Goal: Information Seeking & Learning: Learn about a topic

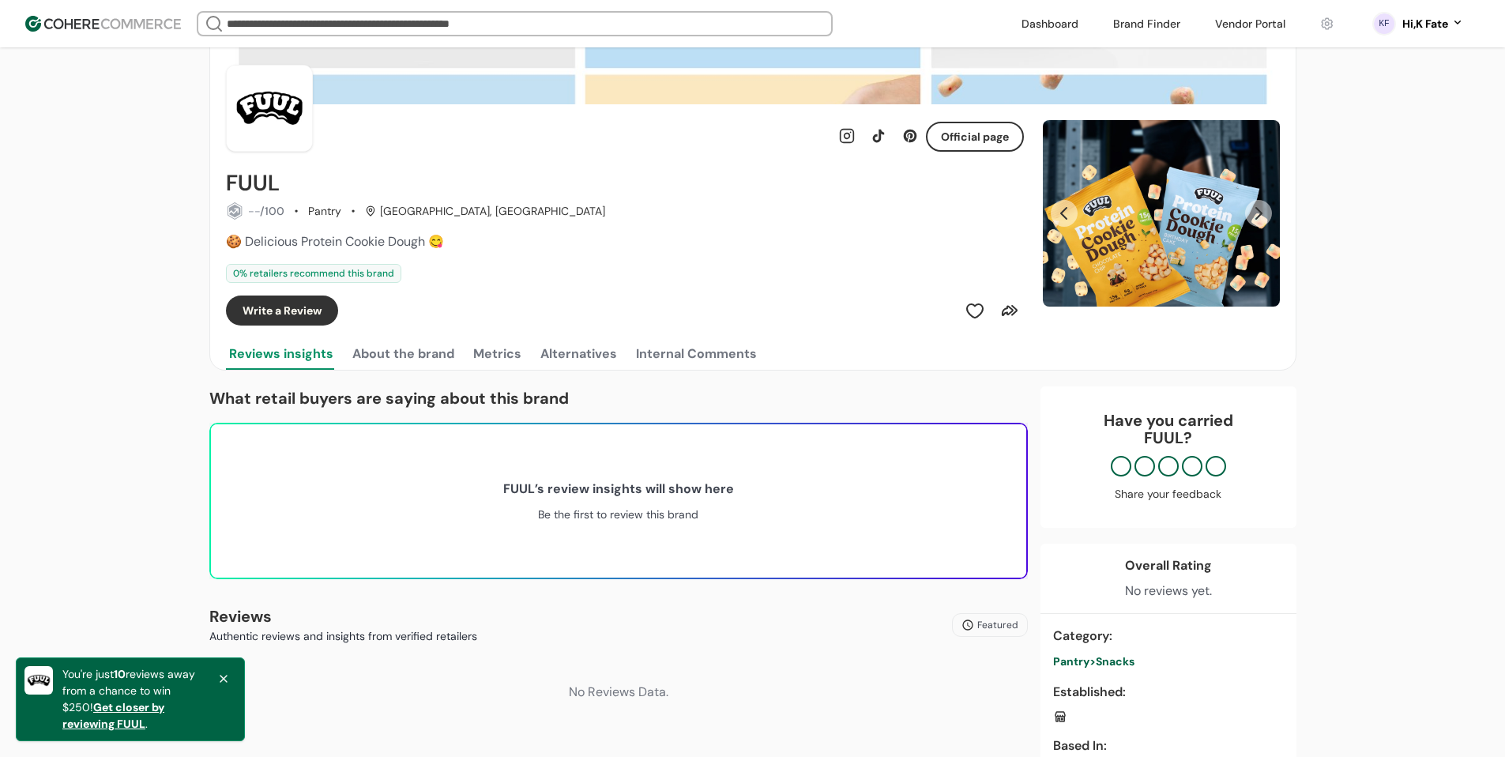
scroll to position [79, 0]
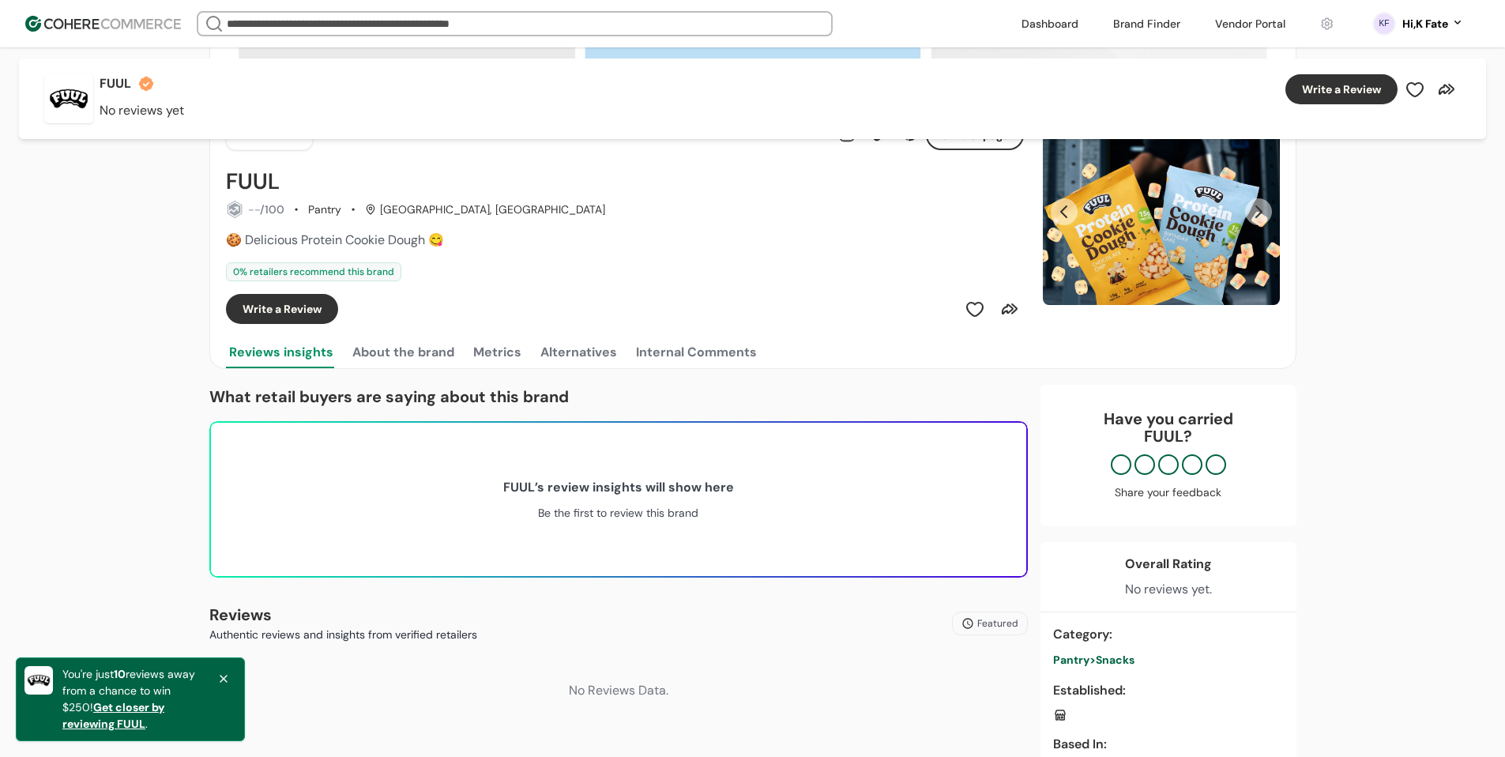
click at [404, 352] on button "About the brand" at bounding box center [403, 353] width 108 height 32
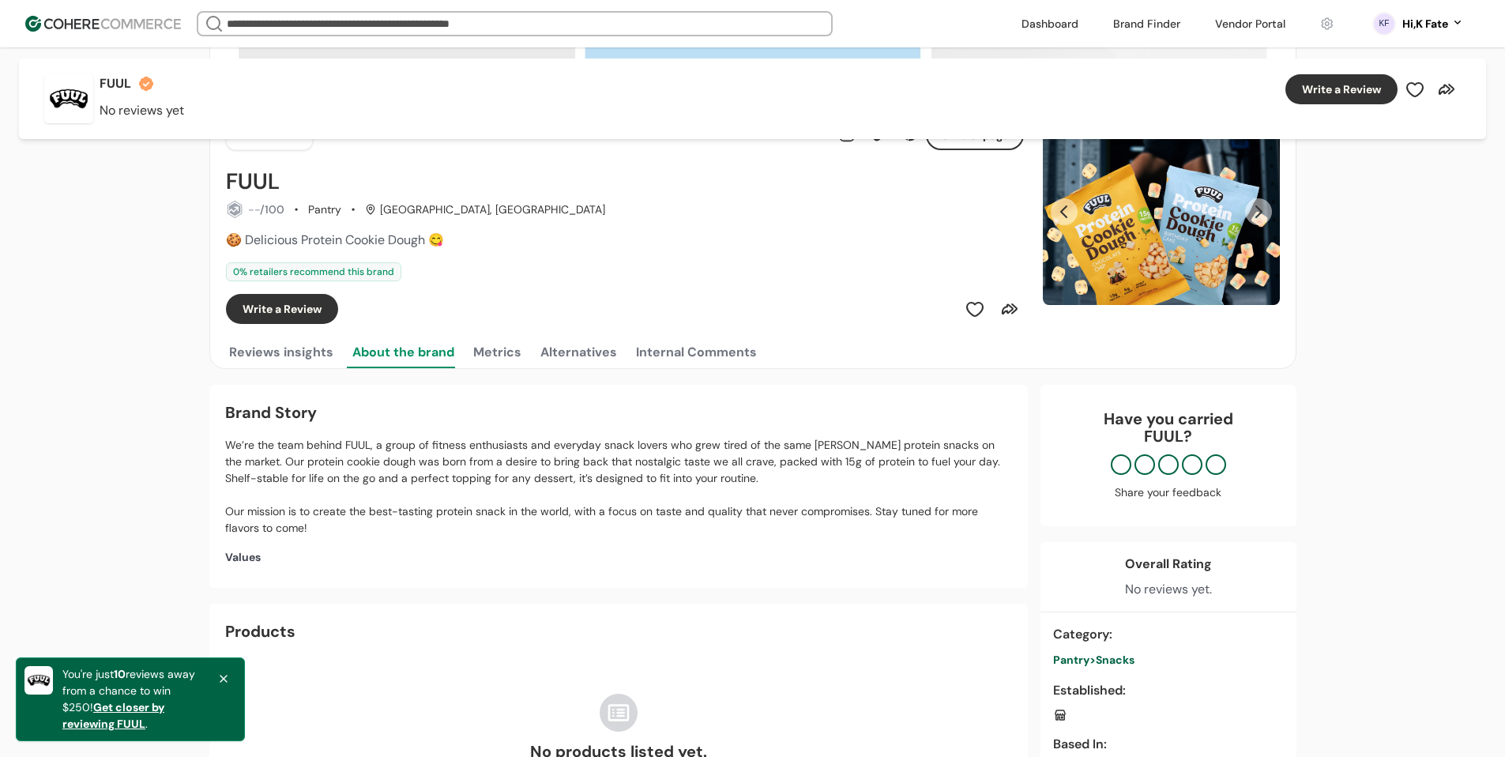
click at [494, 355] on button "Metrics" at bounding box center [497, 353] width 55 height 32
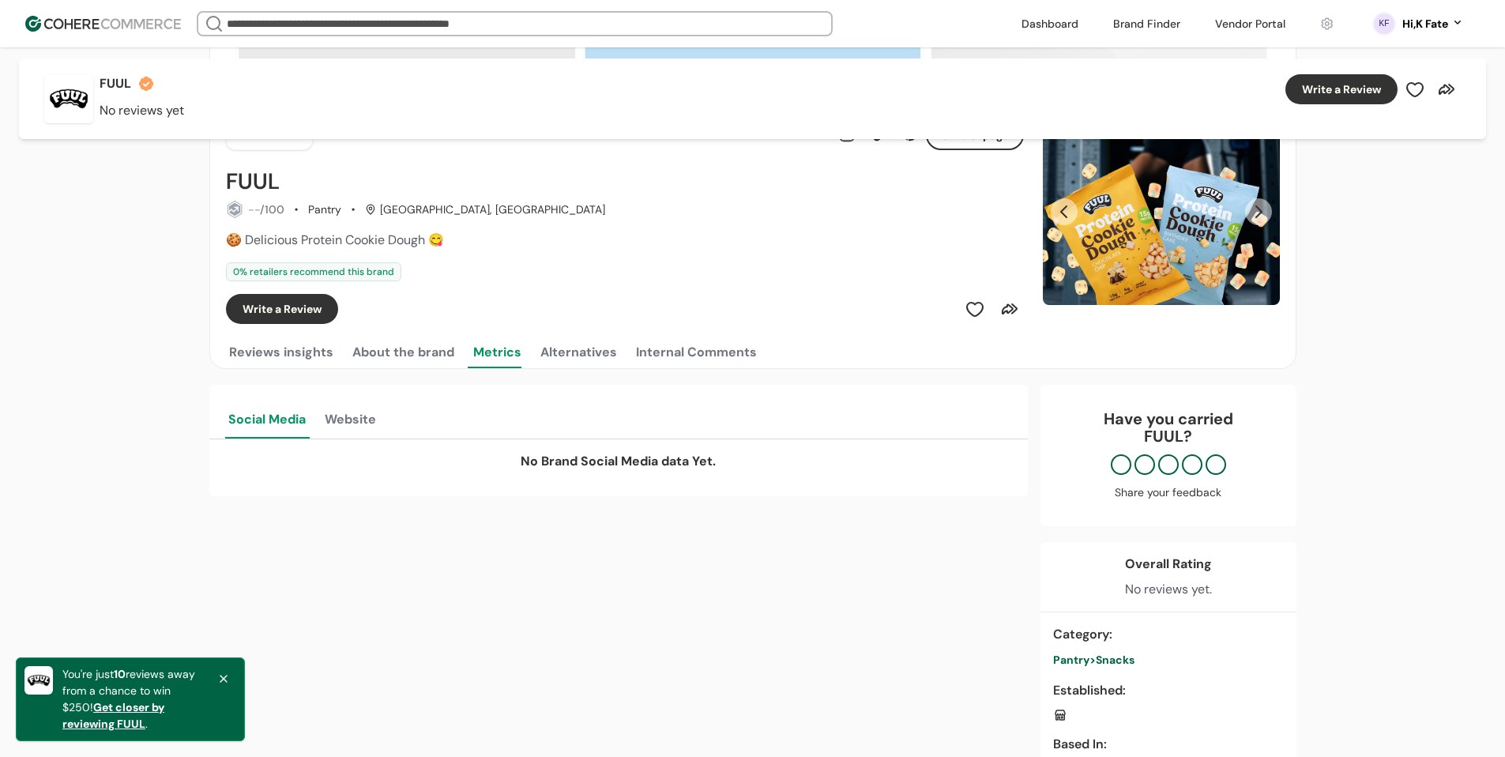
click at [564, 359] on button "Alternatives" at bounding box center [578, 353] width 83 height 32
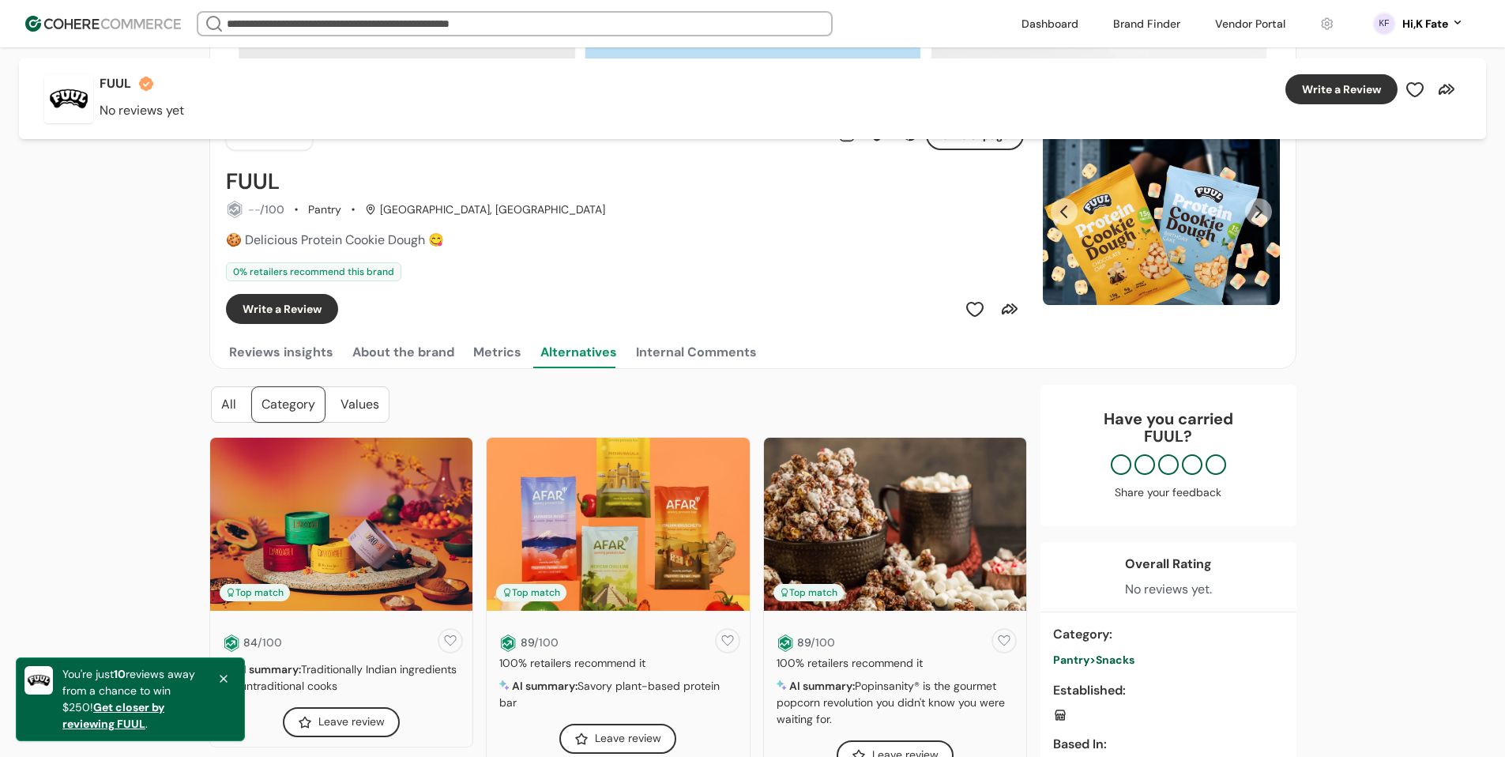
click at [664, 366] on button "Internal Comments" at bounding box center [696, 353] width 127 height 32
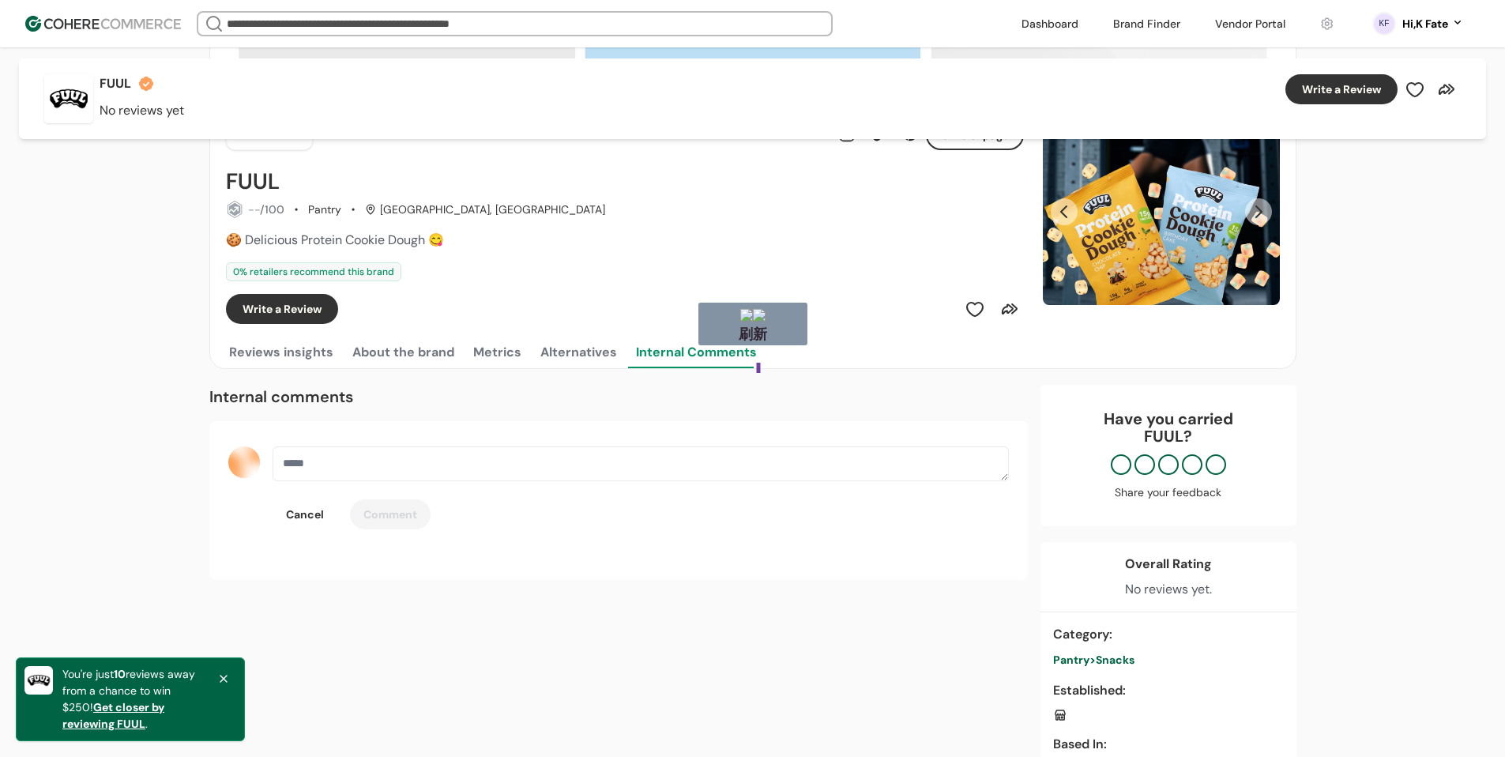
drag, startPoint x: 758, startPoint y: 376, endPoint x: 743, endPoint y: 408, distance: 35.7
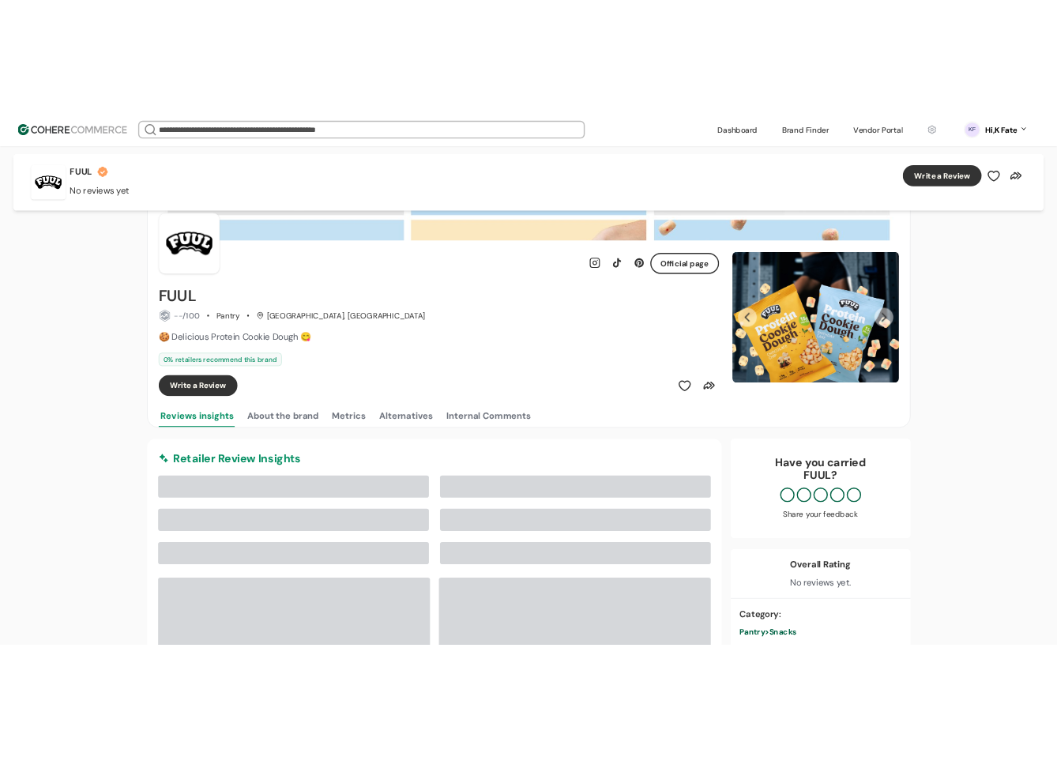
scroll to position [79, 0]
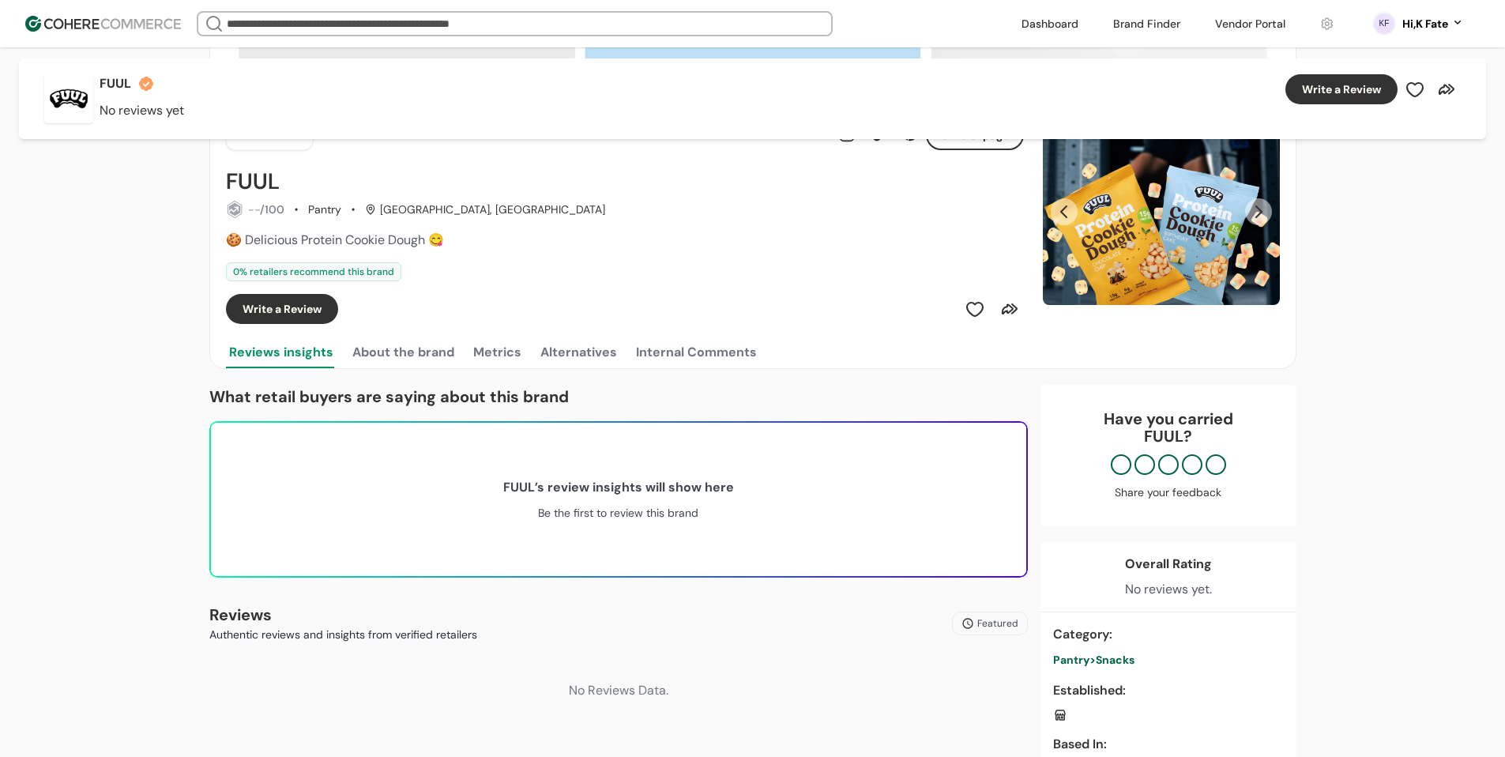
click at [367, 359] on button "About the brand" at bounding box center [403, 353] width 108 height 32
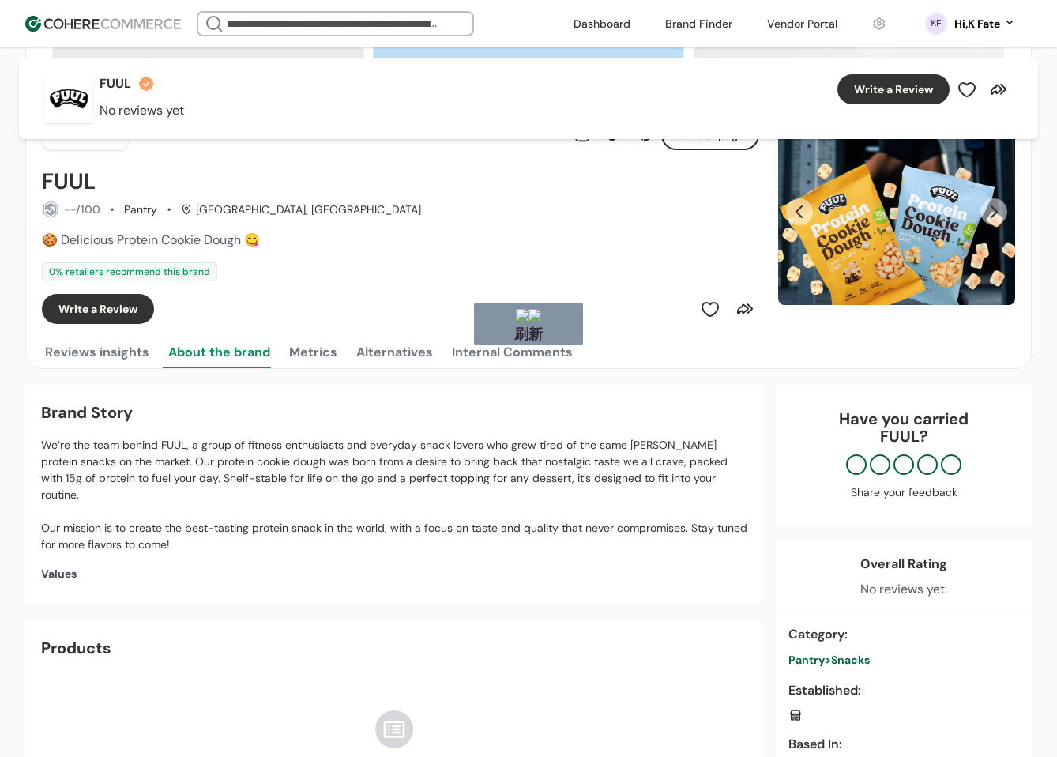
drag, startPoint x: 529, startPoint y: 324, endPoint x: 535, endPoint y: 307, distance: 17.8
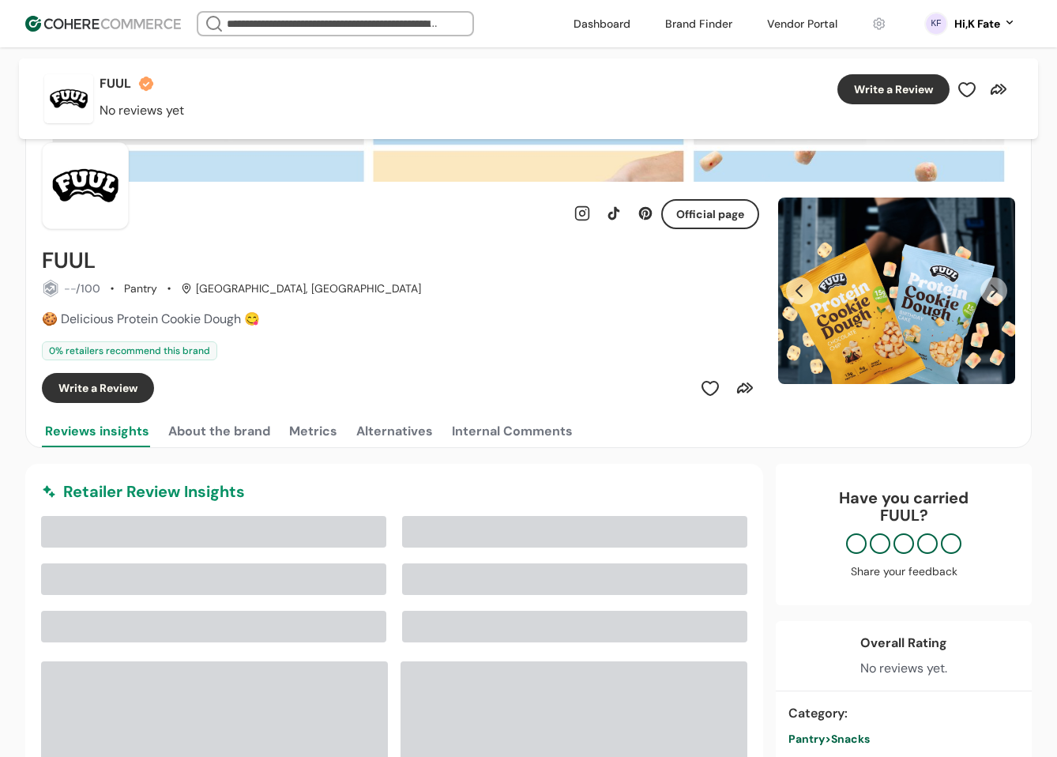
scroll to position [79, 0]
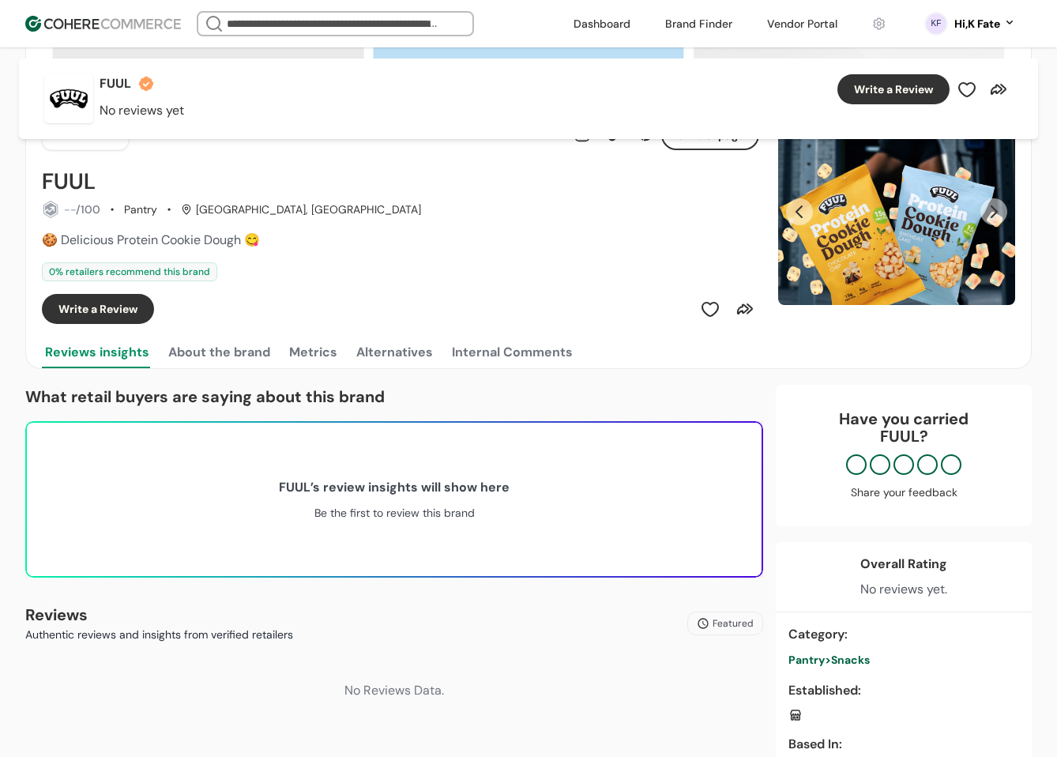
click at [219, 355] on button "About the brand" at bounding box center [219, 353] width 108 height 32
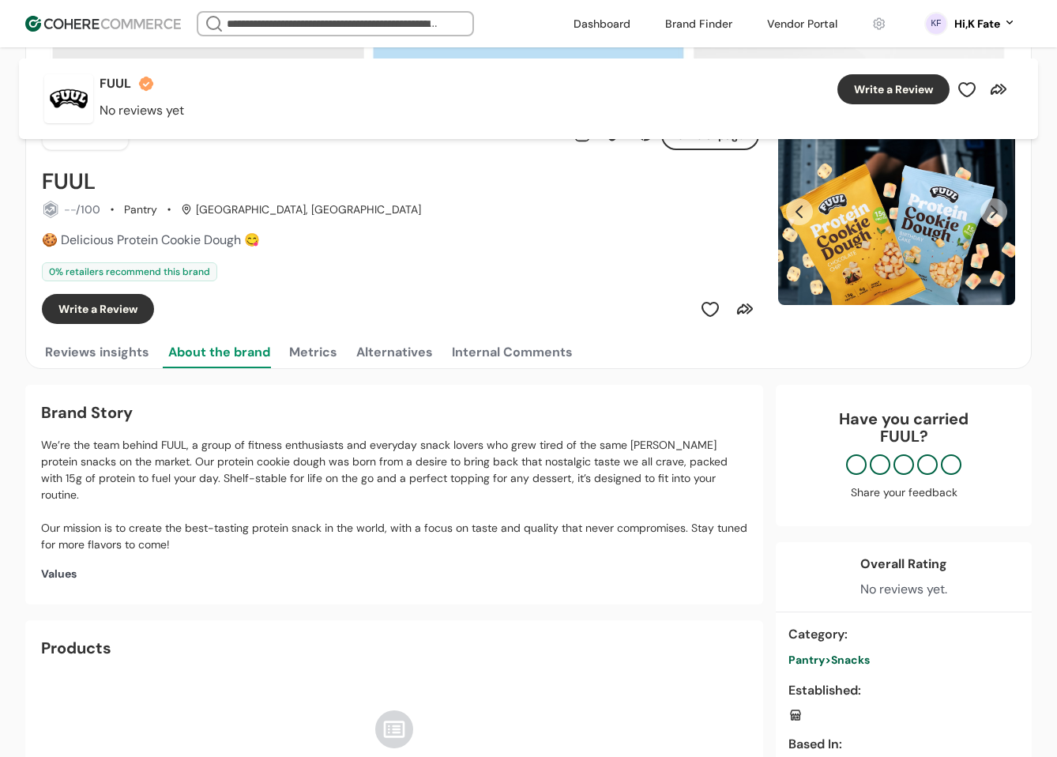
click at [325, 359] on button "Metrics" at bounding box center [313, 353] width 55 height 32
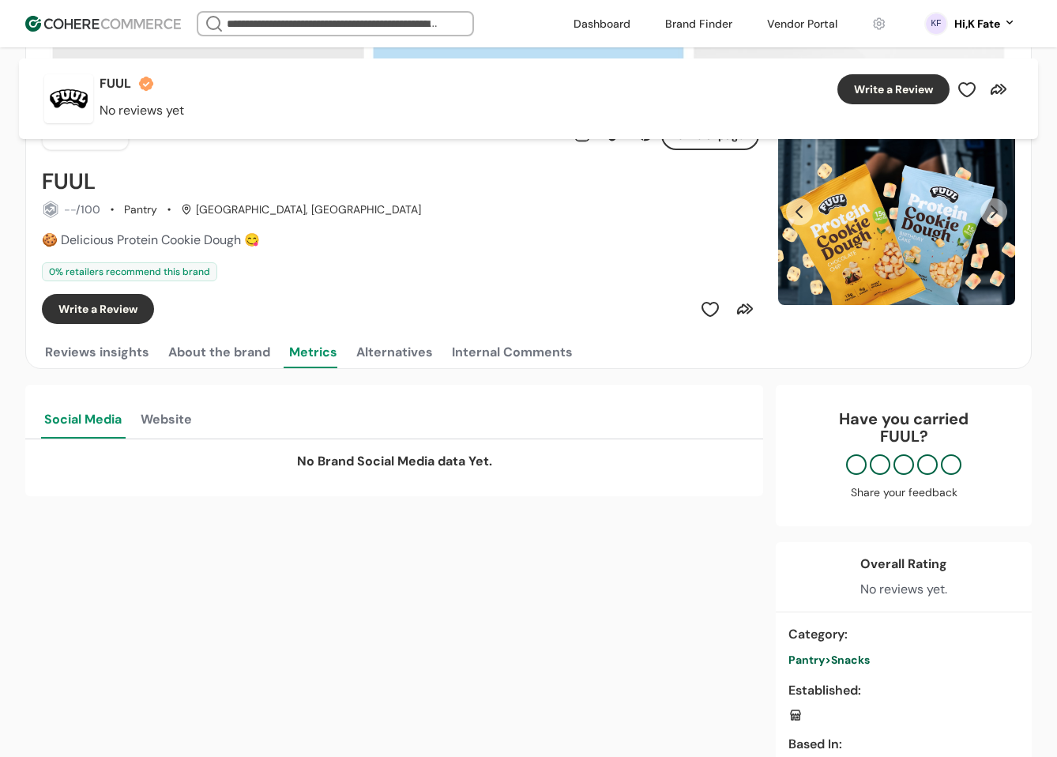
click at [409, 360] on button "Alternatives" at bounding box center [394, 353] width 83 height 32
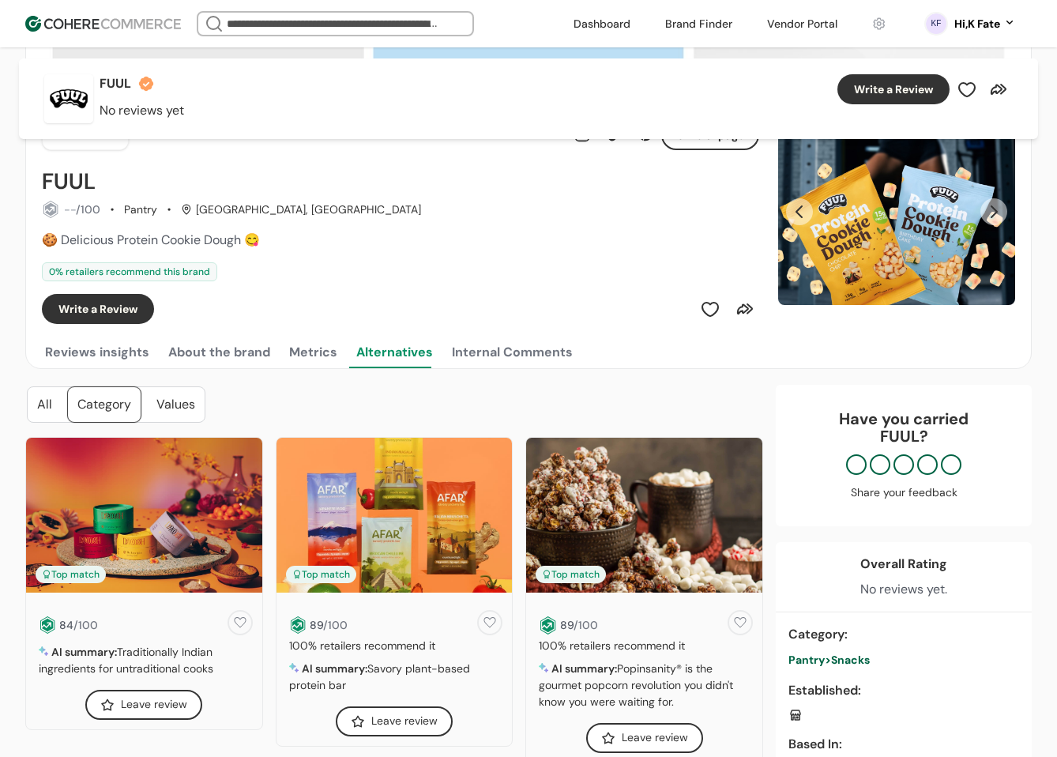
click at [292, 348] on button "Metrics" at bounding box center [313, 353] width 55 height 32
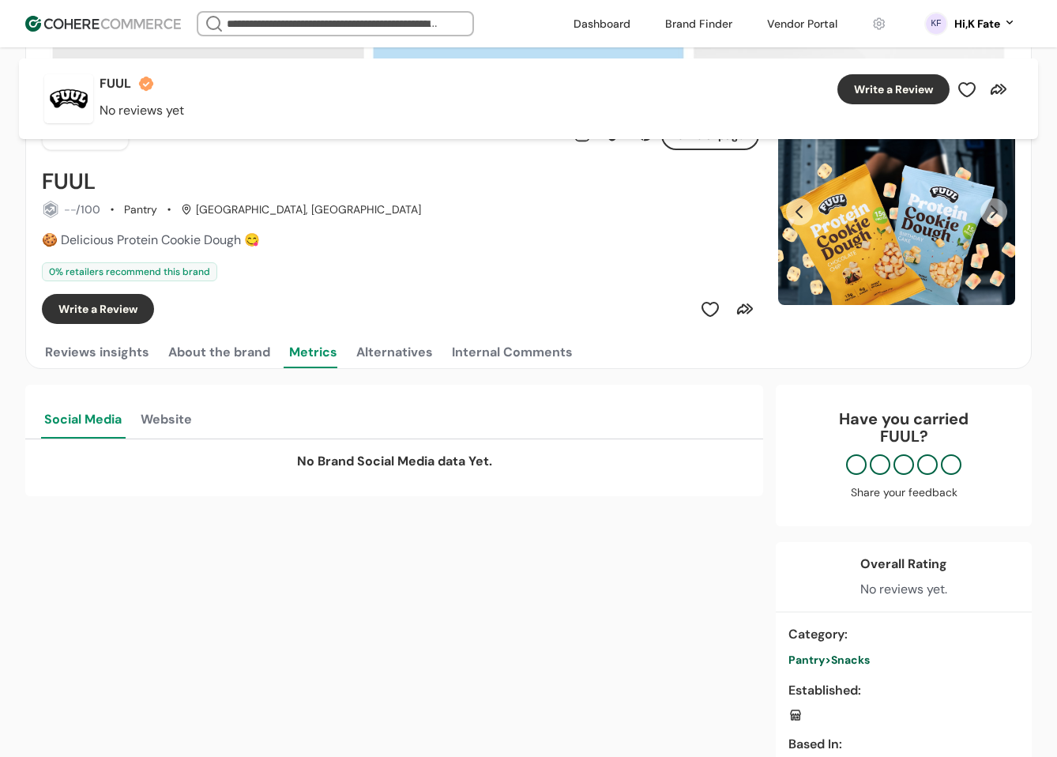
click at [159, 412] on button "Website" at bounding box center [166, 417] width 58 height 41
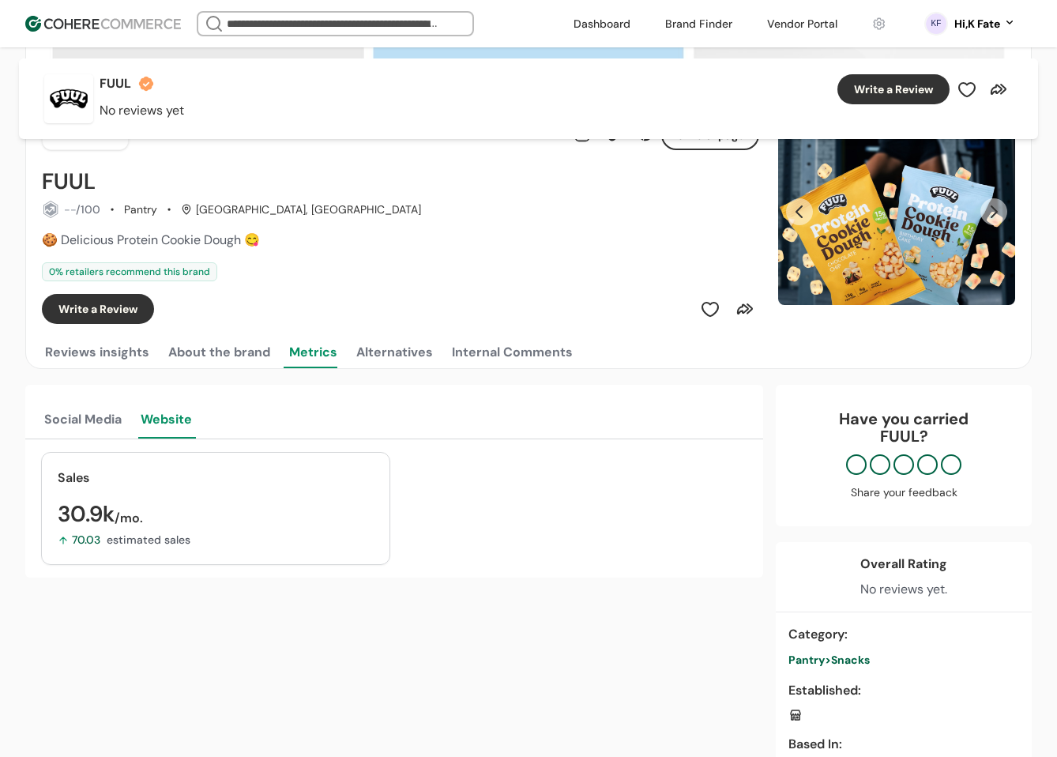
click at [92, 417] on button "Social Media" at bounding box center [83, 417] width 84 height 41
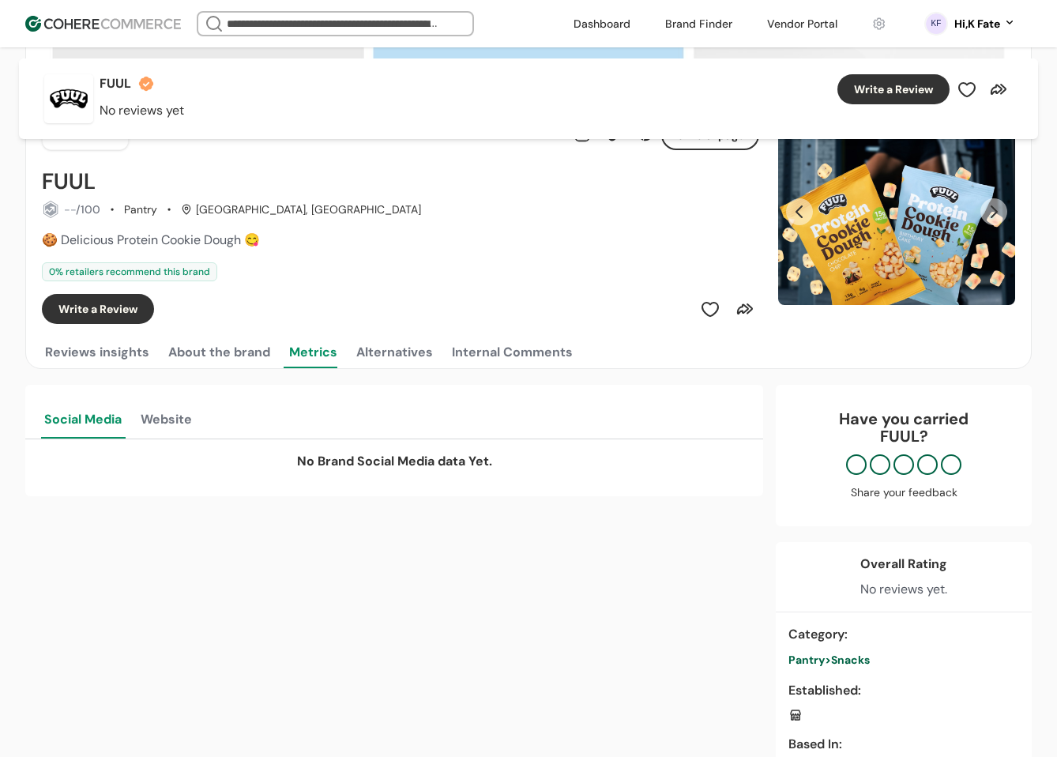
click at [492, 339] on button "Internal Comments" at bounding box center [512, 353] width 127 height 32
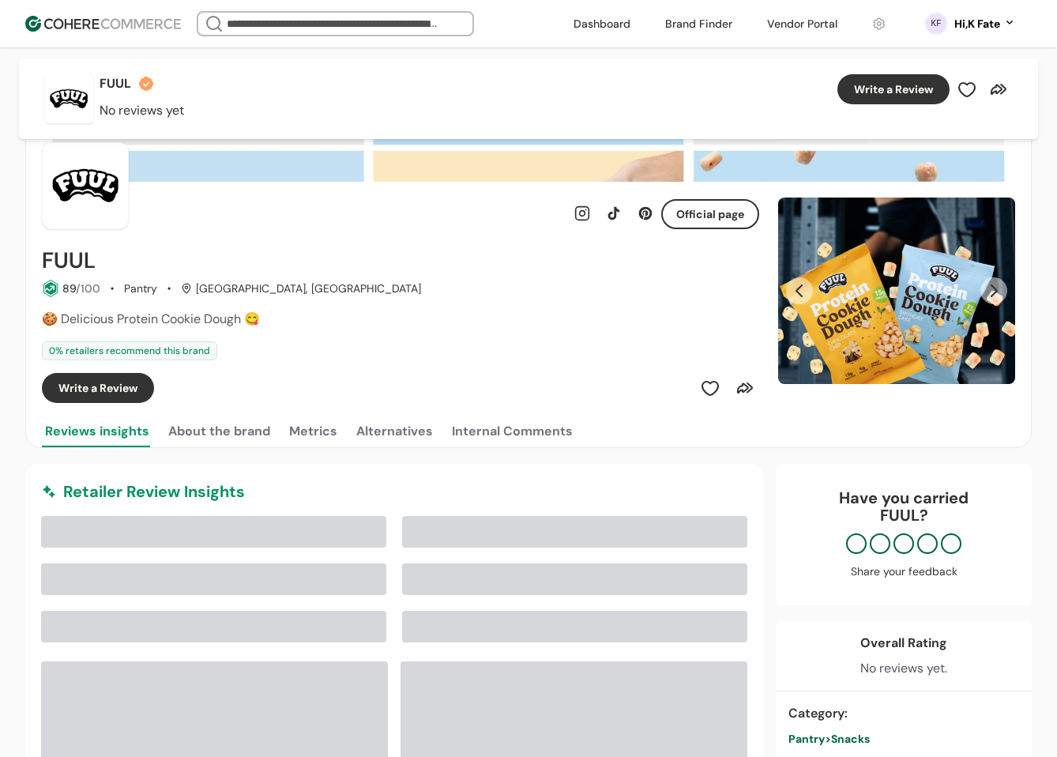
scroll to position [79, 0]
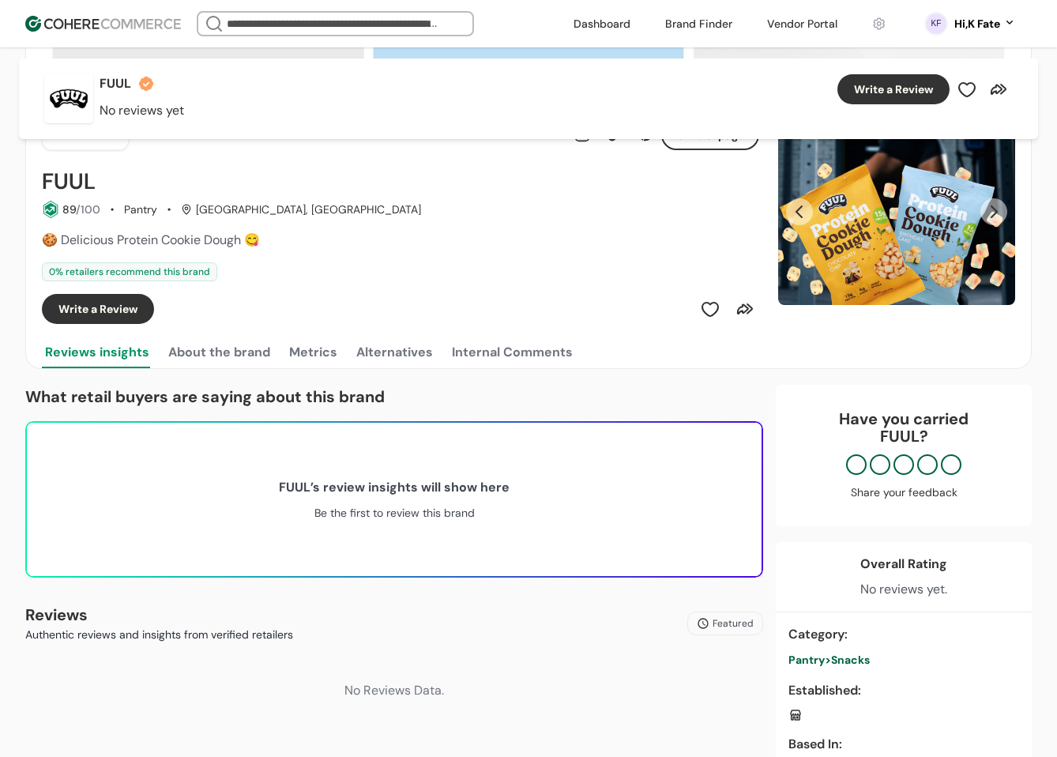
click at [218, 349] on button "About the brand" at bounding box center [219, 353] width 108 height 32
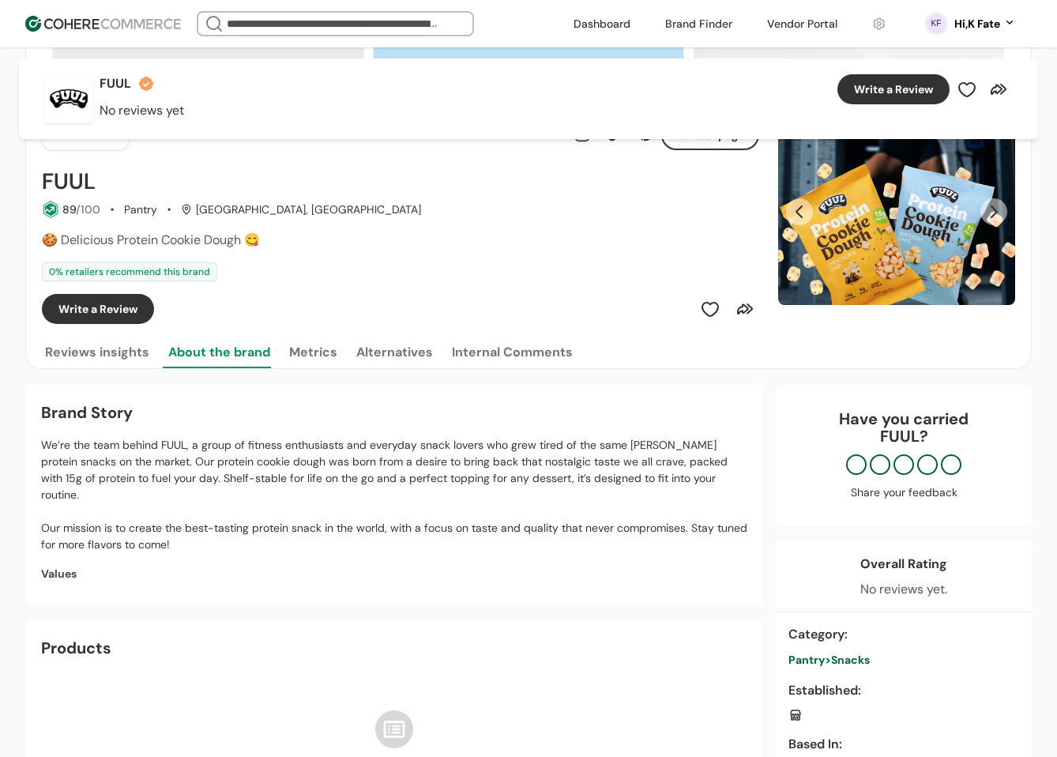
click at [314, 353] on button "Metrics" at bounding box center [313, 353] width 55 height 32
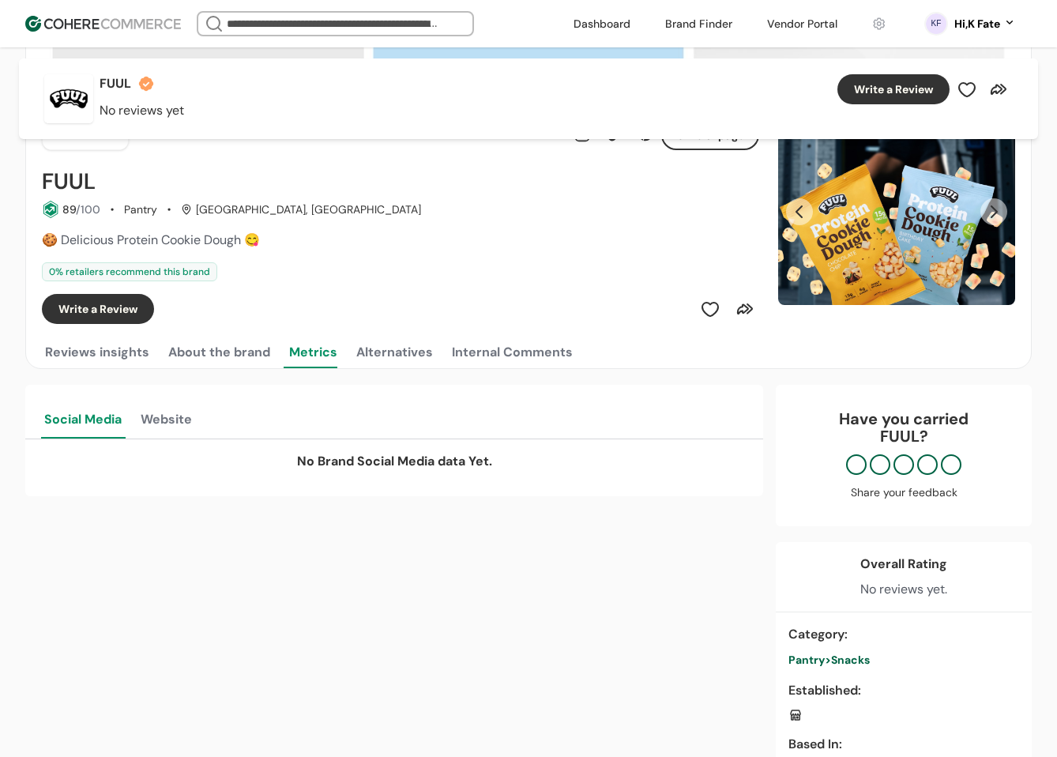
drag, startPoint x: 391, startPoint y: 356, endPoint x: 404, endPoint y: 356, distance: 13.4
click at [392, 356] on button "Alternatives" at bounding box center [394, 353] width 83 height 32
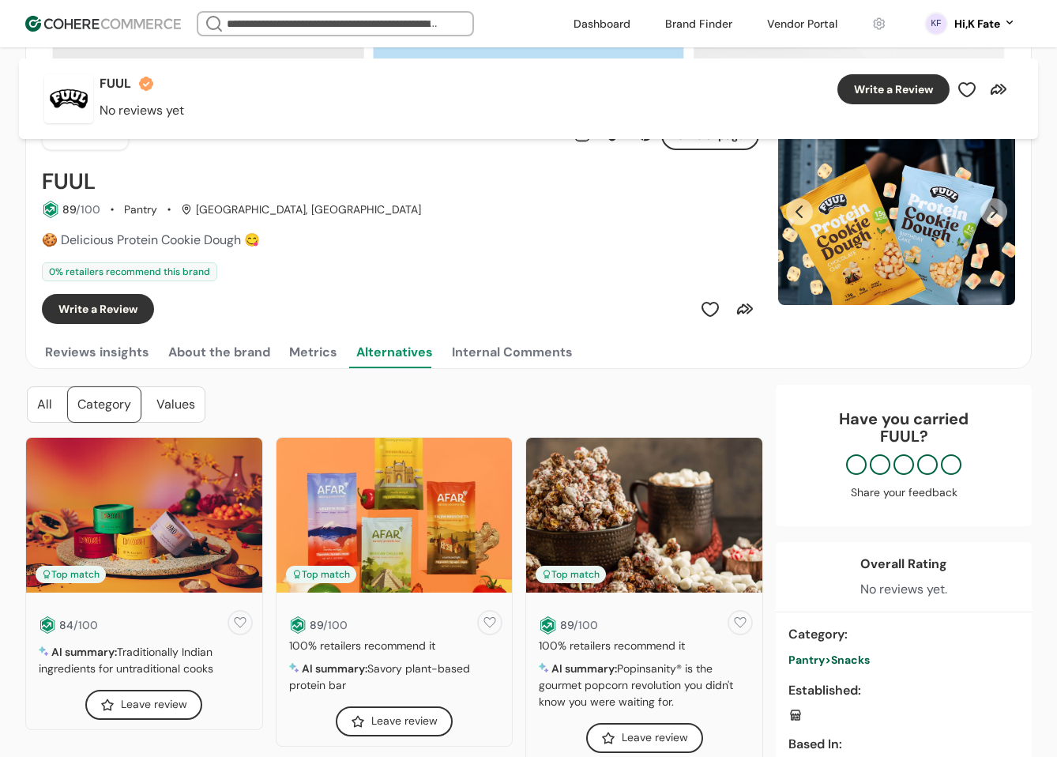
click at [468, 352] on div "Internal Comments" at bounding box center [512, 352] width 121 height 19
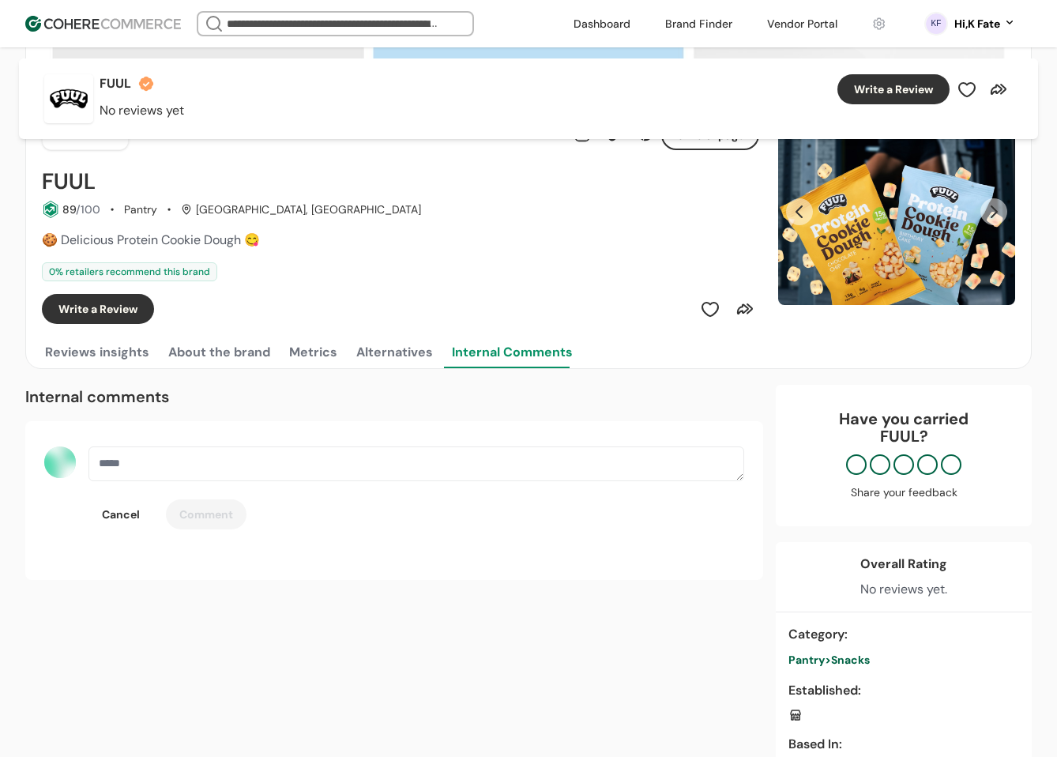
click at [397, 349] on button "Alternatives" at bounding box center [394, 353] width 83 height 32
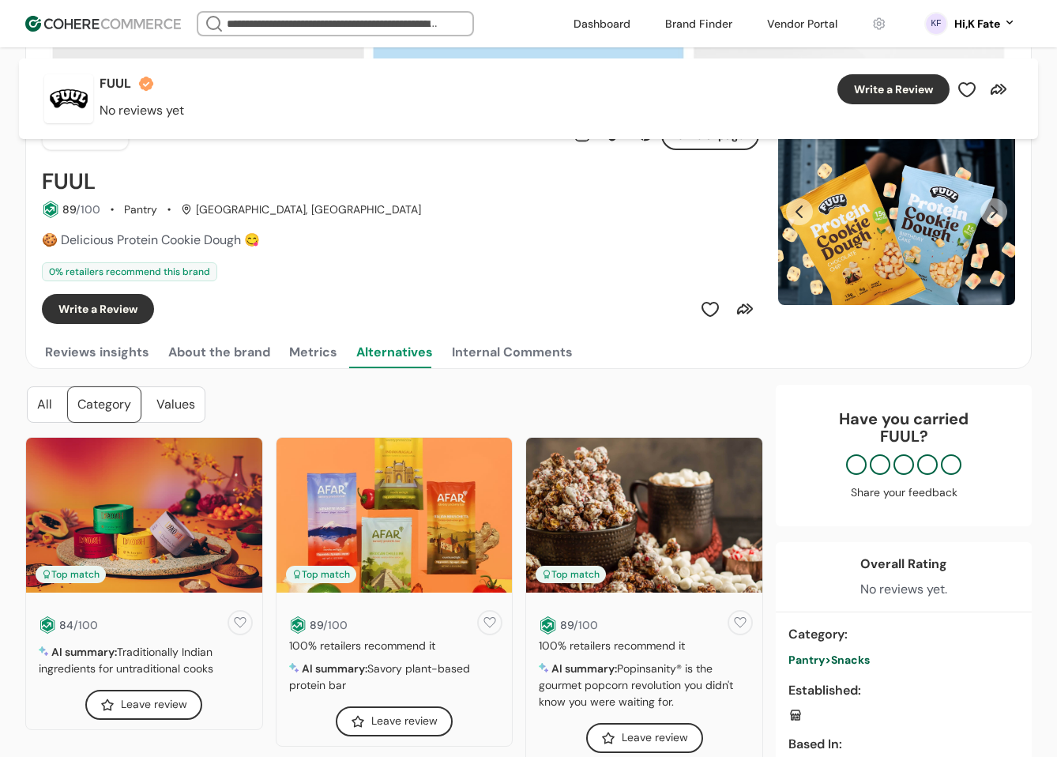
click at [177, 412] on div "Values" at bounding box center [176, 404] width 58 height 35
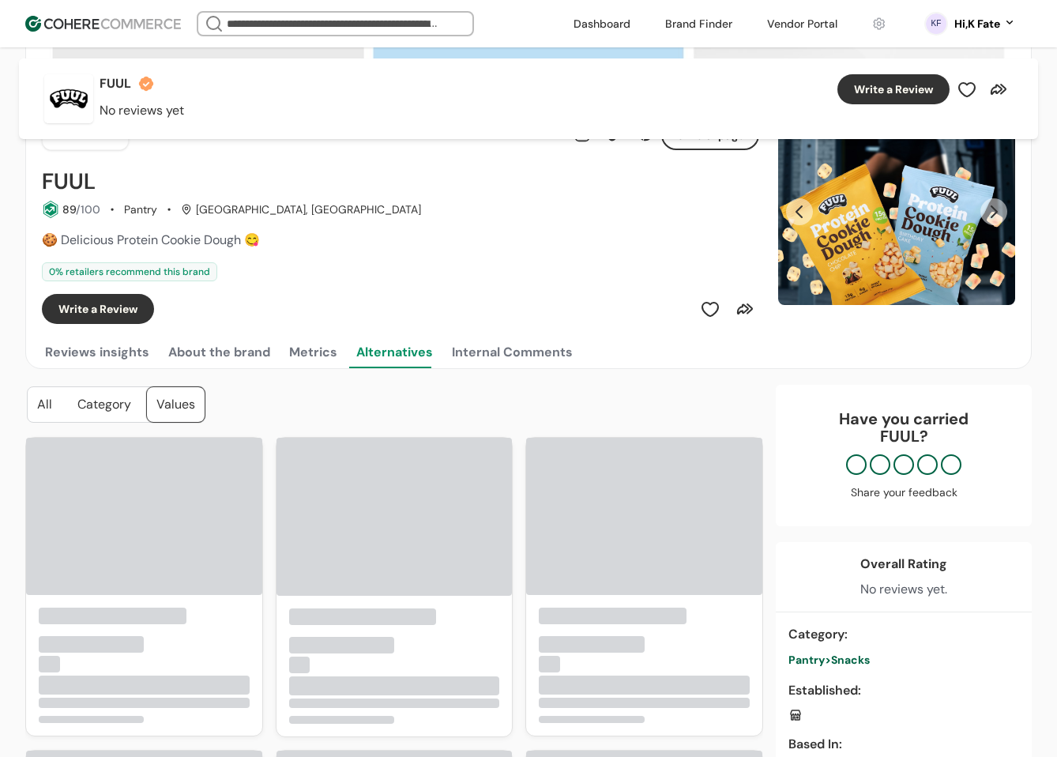
click at [54, 412] on div "All" at bounding box center [45, 404] width 34 height 35
